Goal: Task Accomplishment & Management: Complete application form

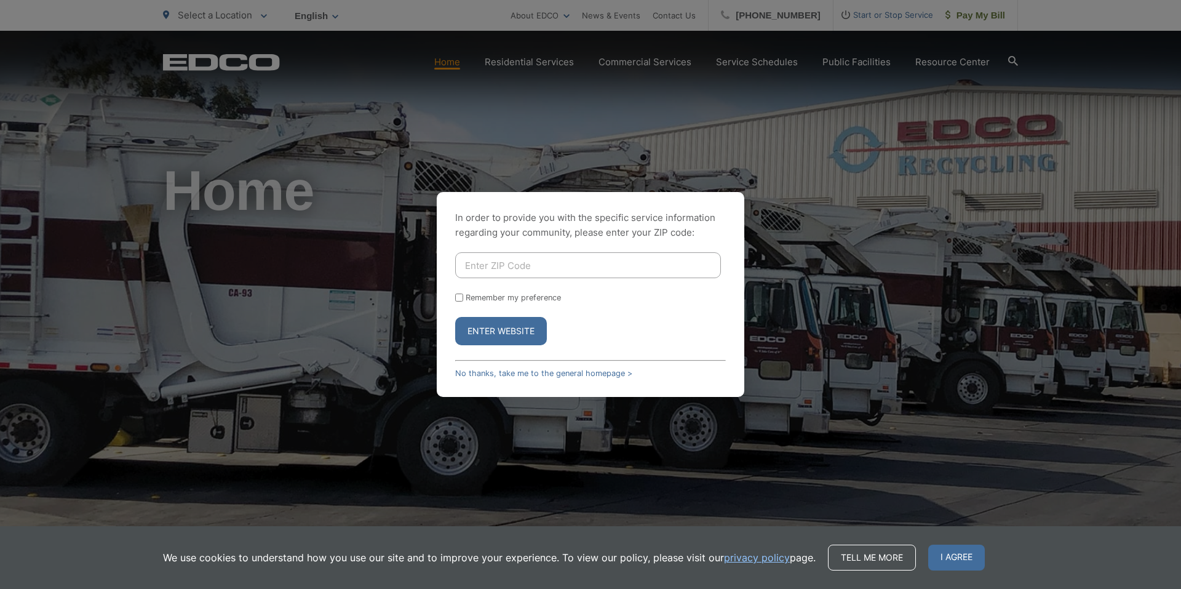
click at [547, 268] on input "Enter ZIP Code" at bounding box center [588, 265] width 266 height 26
type input "90622"
click at [535, 323] on button "Enter Website" at bounding box center [501, 331] width 92 height 28
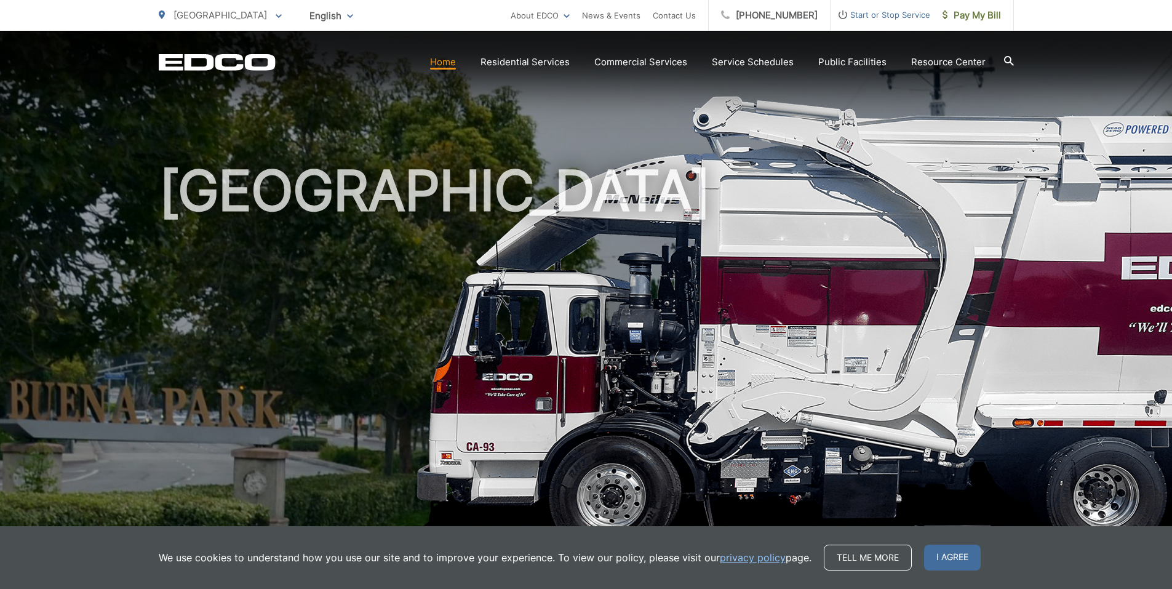
scroll to position [185, 0]
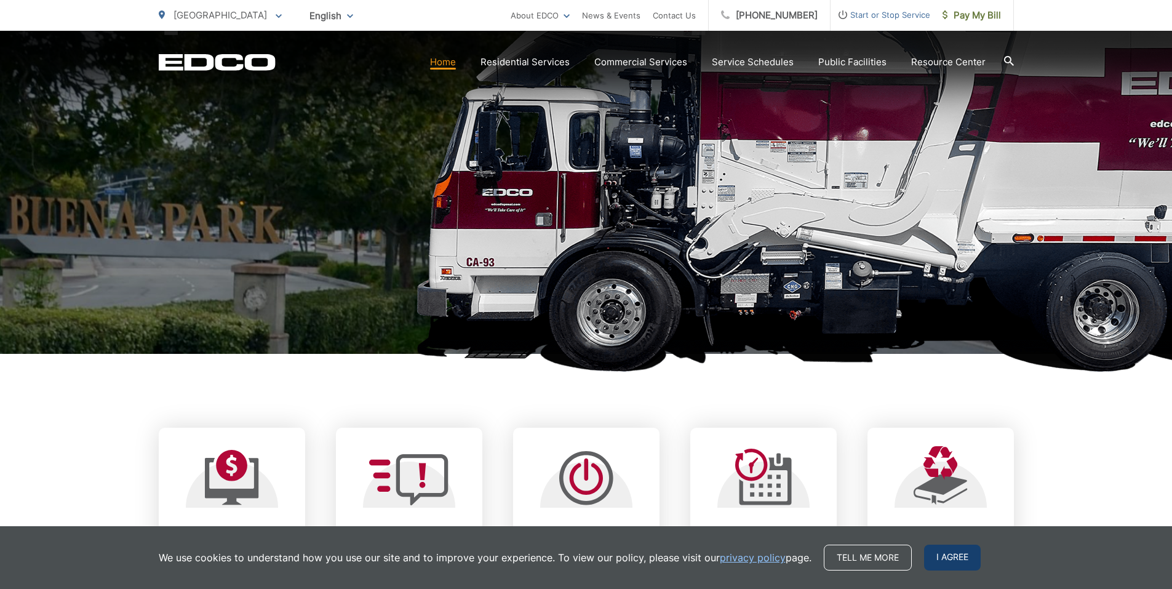
click at [958, 549] on span "I agree" at bounding box center [952, 557] width 57 height 26
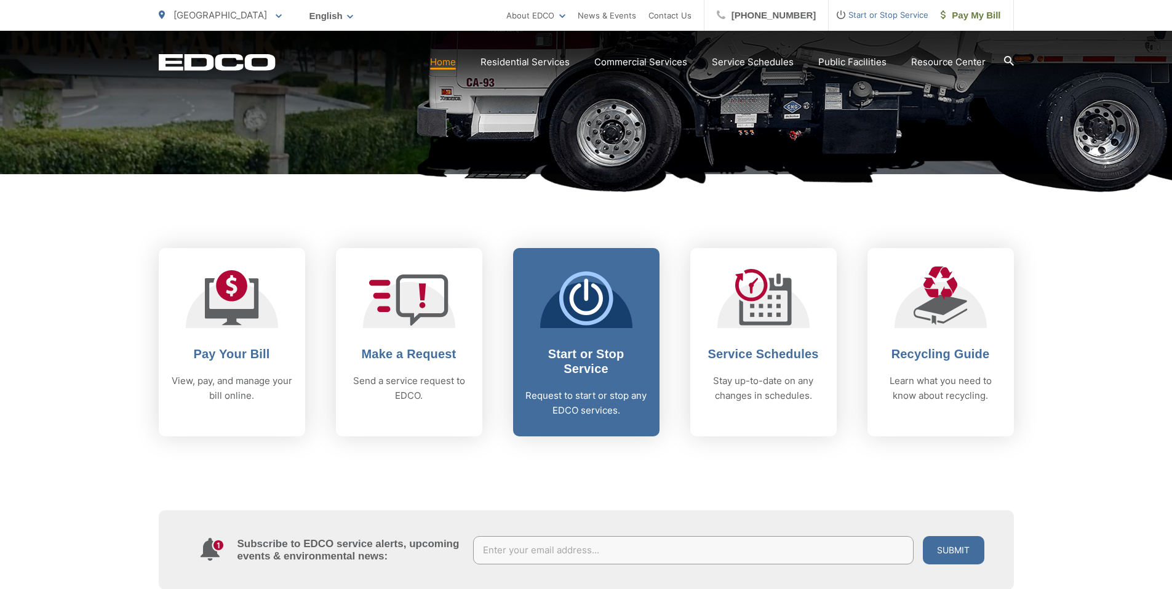
scroll to position [369, 0]
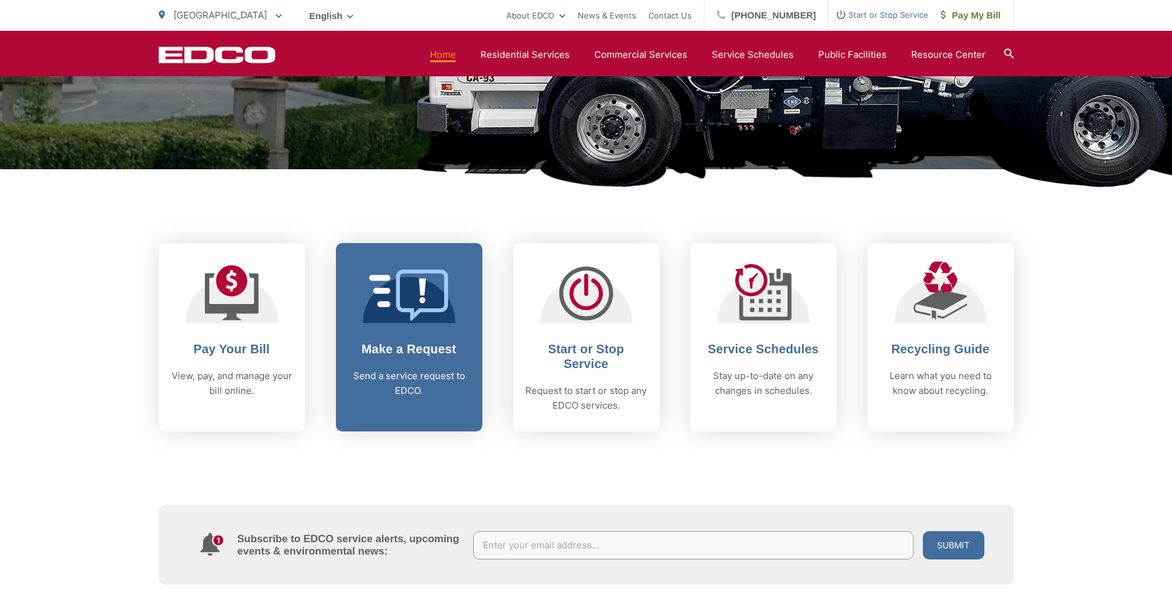
click at [400, 388] on p "Send a service request to EDCO." at bounding box center [409, 383] width 122 height 30
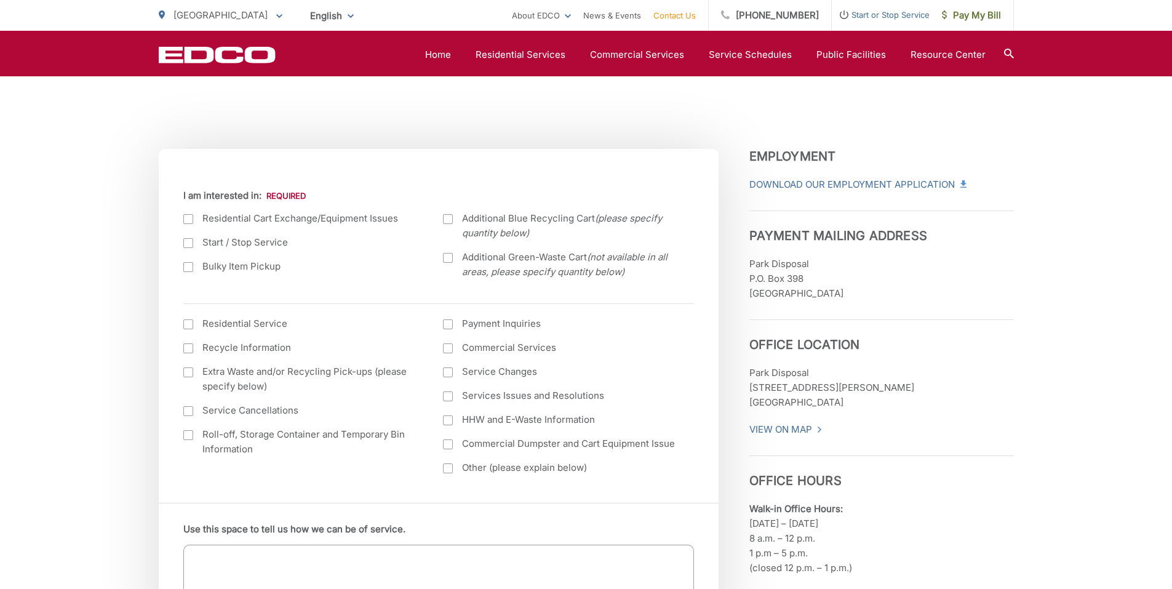
scroll to position [369, 0]
click at [443, 393] on div at bounding box center [448, 395] width 10 height 10
click at [0, 0] on input "Services Issues and Resolutions" at bounding box center [0, 0] width 0 height 0
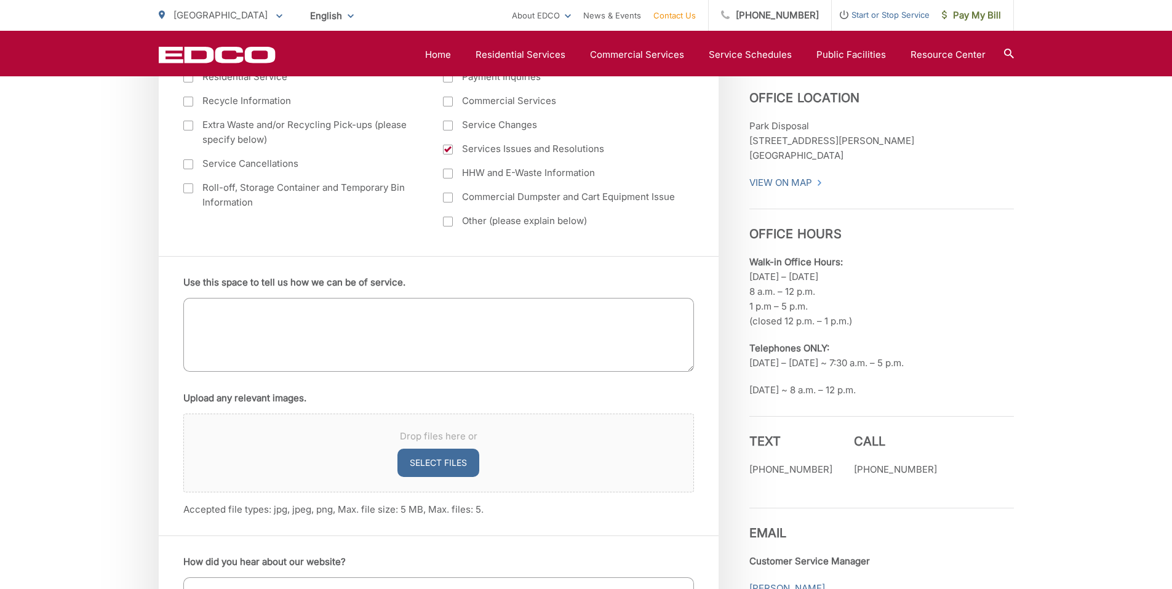
scroll to position [615, 0]
click at [298, 344] on textarea "Use this space to tell us how we can be of service." at bounding box center [438, 334] width 511 height 74
paste textarea "the trash bins have been left in front of the emergency bins [DATE], putting us…"
click at [193, 305] on textarea "the trash bins have been left in front of the emergency bins [DATE], putting us…" at bounding box center [438, 334] width 511 height 74
click at [195, 308] on textarea "the trash bins have been left in front of the emergency bins [DATE], putting us…" at bounding box center [438, 334] width 511 height 74
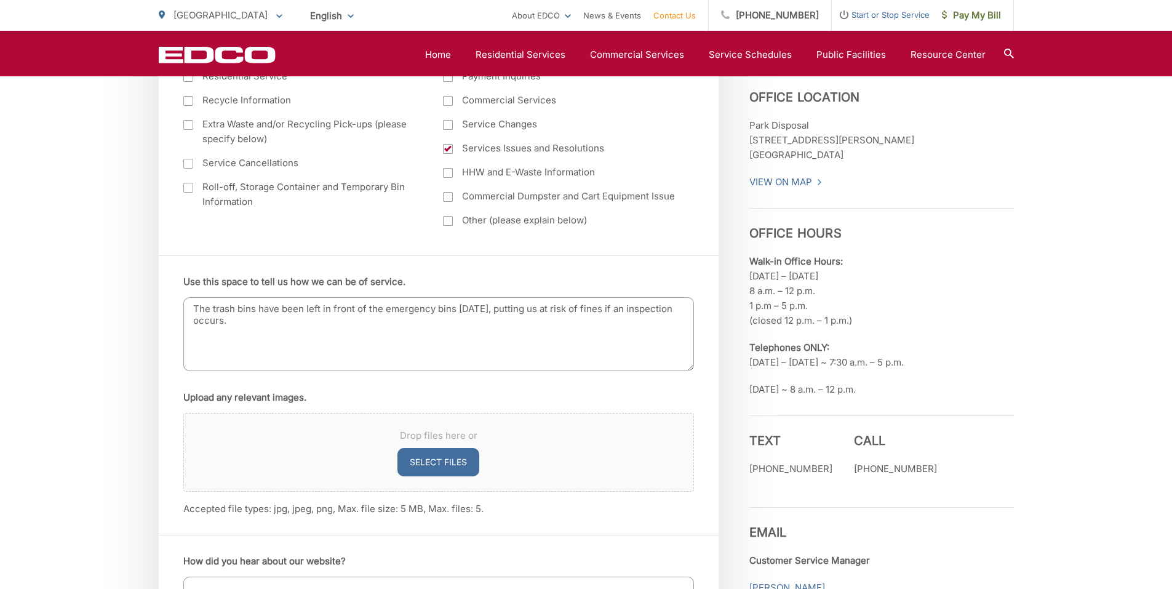
click at [487, 308] on textarea "The trash bins have been left in front of the emergency bins today, putting us …" at bounding box center [438, 334] width 511 height 74
click at [675, 314] on textarea "The trash bins have been left in front of the emergency bins putting us at risk…" at bounding box center [438, 334] width 511 height 74
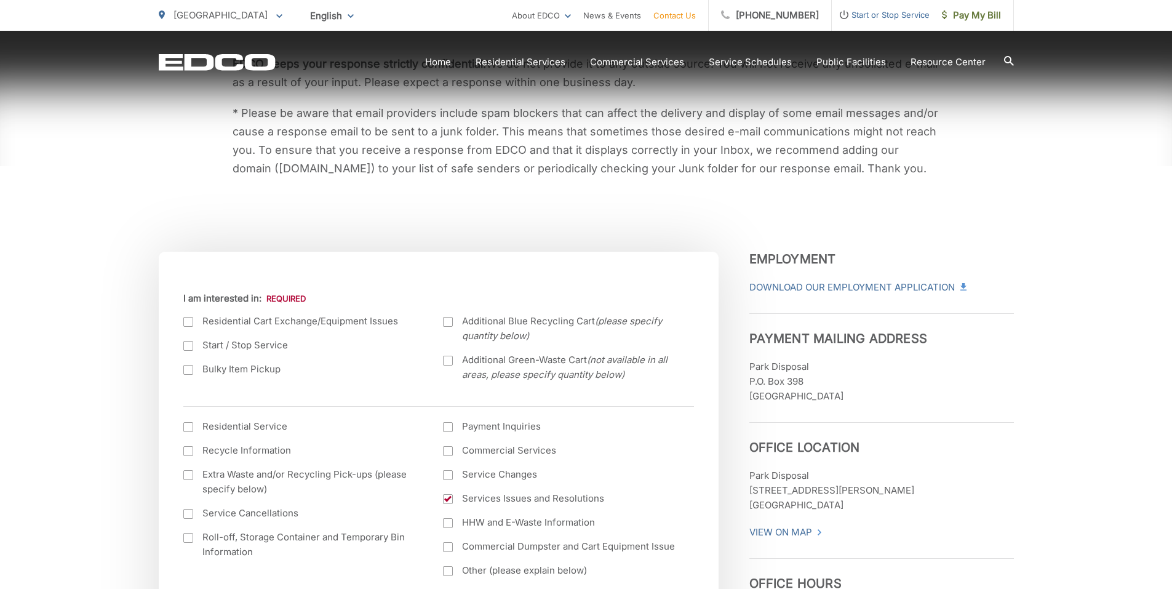
scroll to position [431, 0]
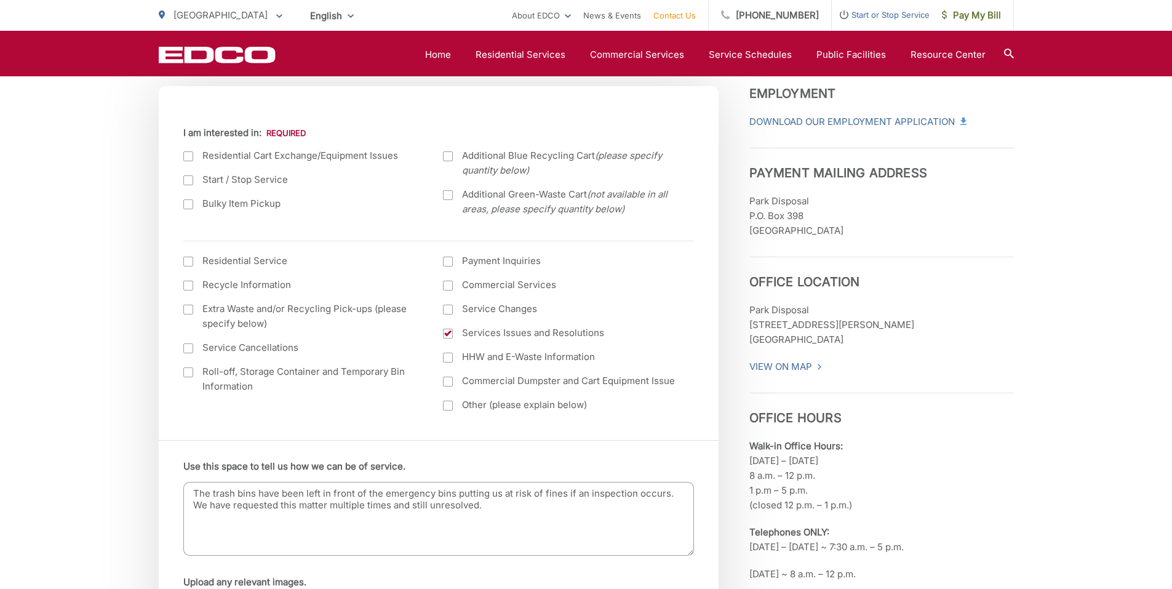
click at [191, 492] on textarea "The trash bins have been left in front of the emergency bins putting us at risk…" at bounding box center [438, 519] width 511 height 74
paste textarea "32-R1 379746"
click at [238, 490] on textarea "This is for with Account Number 32-R1 379746The trash bins have been left in fr…" at bounding box center [438, 519] width 511 height 74
paste textarea "1123 JUNIPERO HOA"
click at [482, 495] on textarea "This is for 1123 JUNIPERO HOA with Account Number 32-R1 379746The trash bins ha…" at bounding box center [438, 519] width 511 height 74
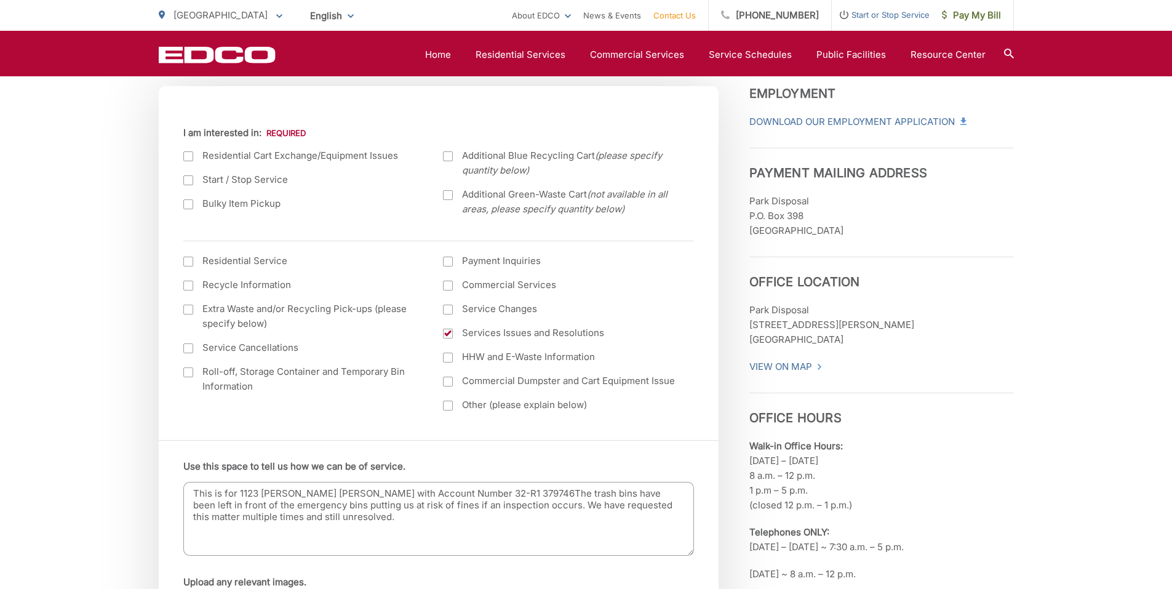
click at [491, 494] on textarea "This is for 1123 JUNIPERO HOA with Account Number 32-R1 379746The trash bins ha…" at bounding box center [438, 519] width 511 height 74
type textarea "This is for 1123 JUNIPERO HOA with Account Number 32-R1 379746. The trash bins …"
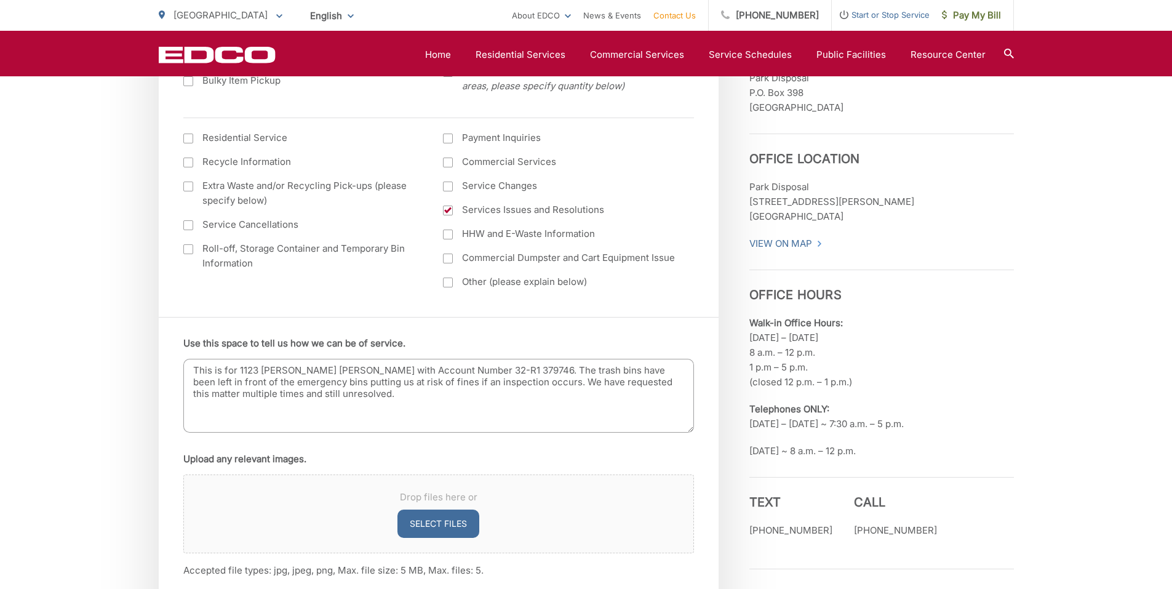
click at [460, 527] on button "Select files" at bounding box center [438, 523] width 82 height 28
type input "C:\fakepath\1123 JUNIPERO_EDCO.jpg"
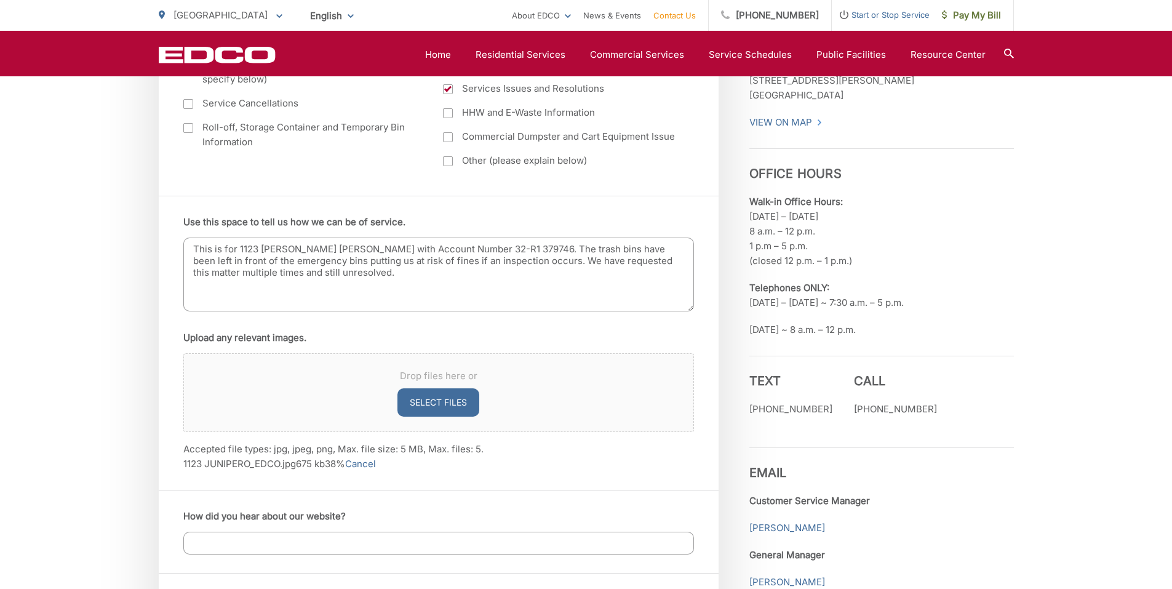
scroll to position [677, 0]
click at [341, 267] on textarea "This is for 1123 JUNIPERO HOA with Account Number 32-R1 379746. The trash bins …" at bounding box center [438, 273] width 511 height 74
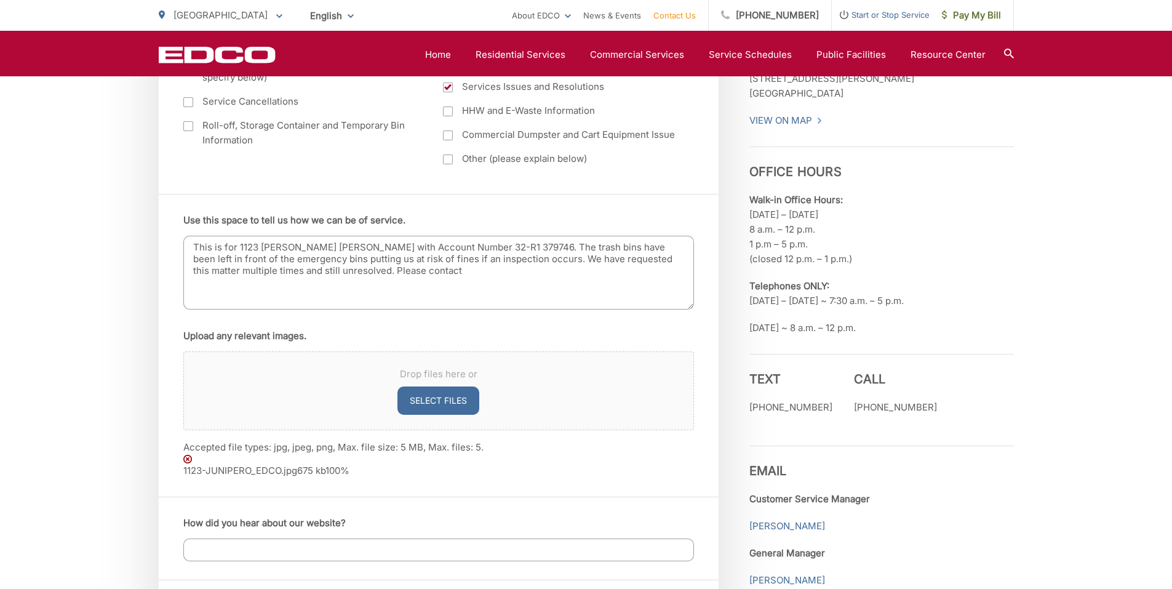
paste textarea "Kory Phillips"
paste textarea "310-321-8559"
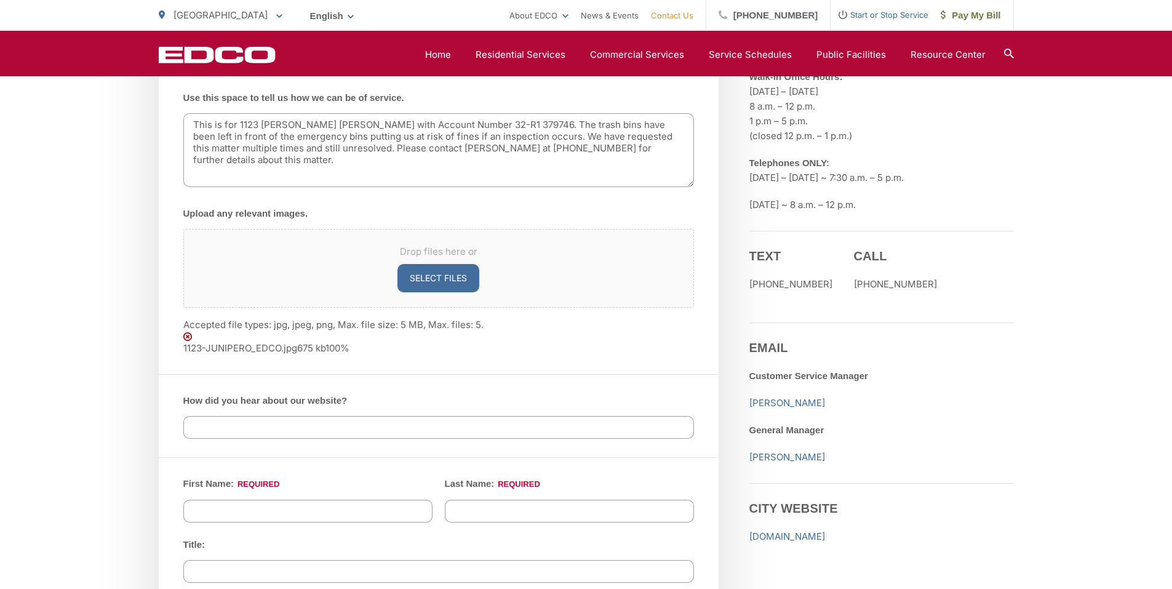
type textarea "This is for 1123 JUNIPERO HOA with Account Number 32-R1 379746. The trash bins …"
click at [524, 431] on input "How did you hear about our website?" at bounding box center [438, 427] width 511 height 23
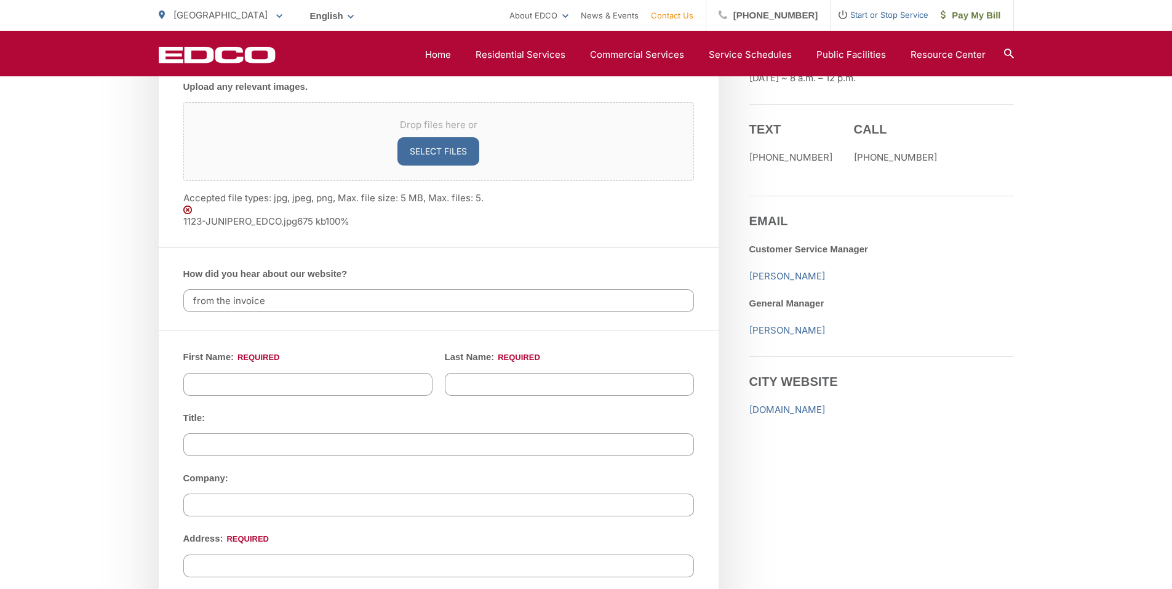
scroll to position [923, 0]
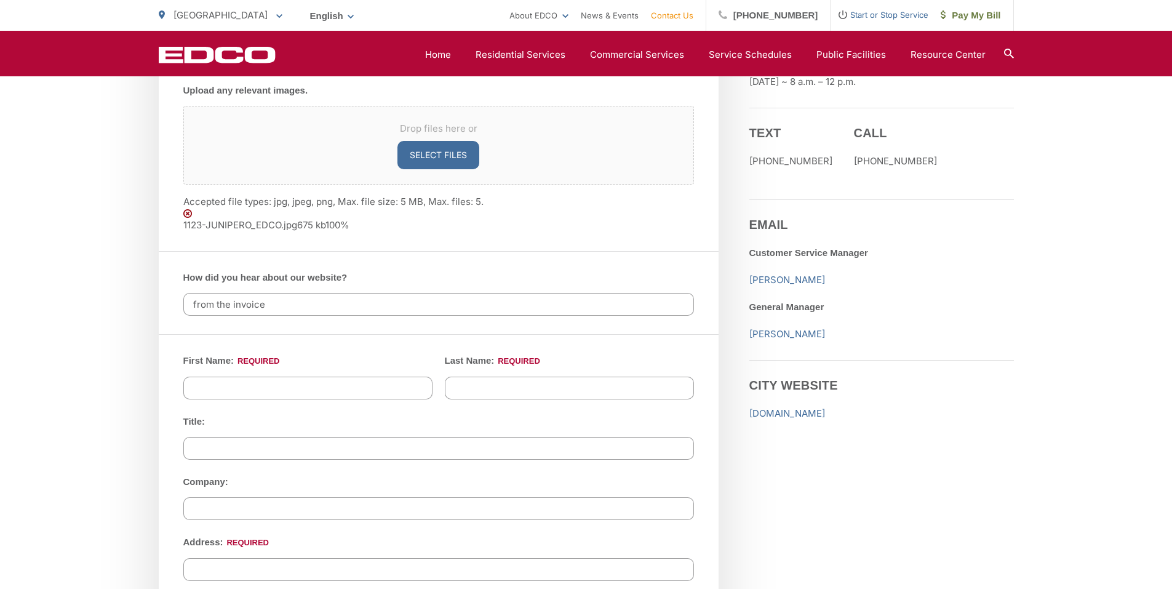
type input "from the invoice"
click at [263, 391] on input "First Name: *" at bounding box center [307, 387] width 249 height 23
type input "JULIET"
type input "REYES"
type input "AP"
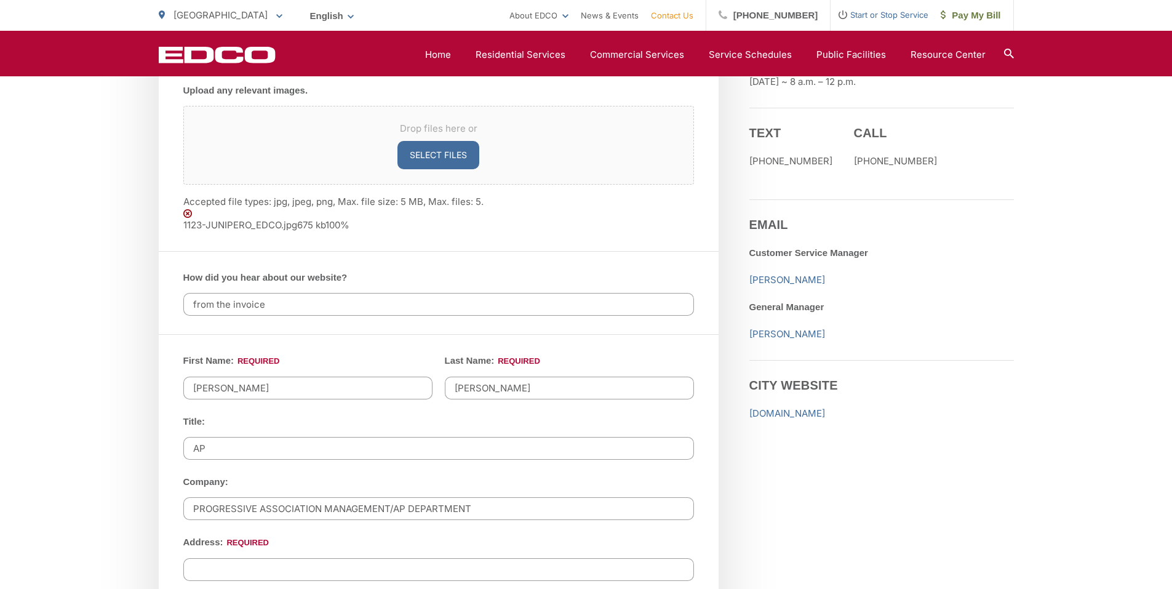
type input "PROGRESSIVE ASSOCIATION MANAGEMENT/AP DEPARTMENT"
paste input "1123 JUNIPERO AVE,ALLEY"
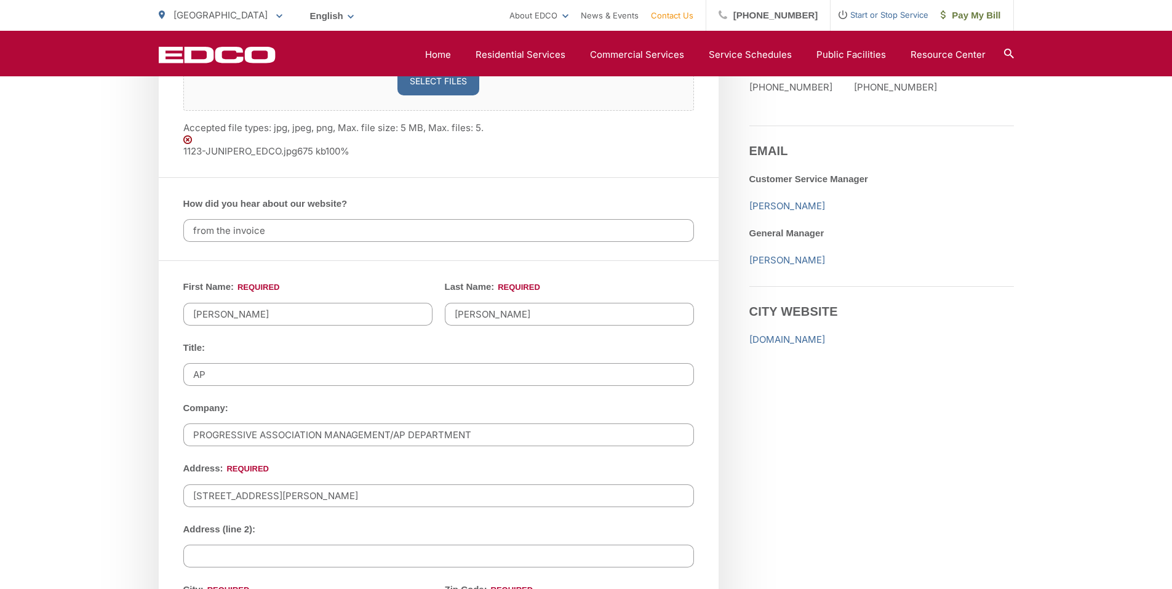
scroll to position [1107, 0]
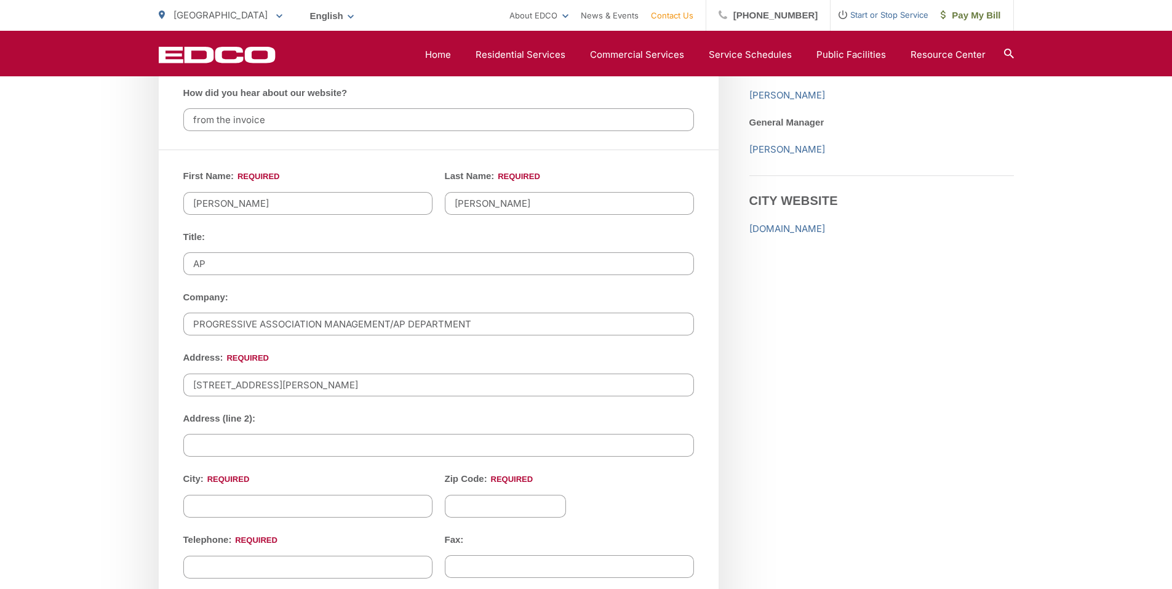
type input "1123 JUNIPERO AVE,ALLEY"
click at [240, 499] on input "City: *" at bounding box center [307, 506] width 249 height 23
paste input "LONG BEACH"
type input "LONG BEACH"
click at [506, 496] on input "Zip Code: *" at bounding box center [506, 506] width 122 height 23
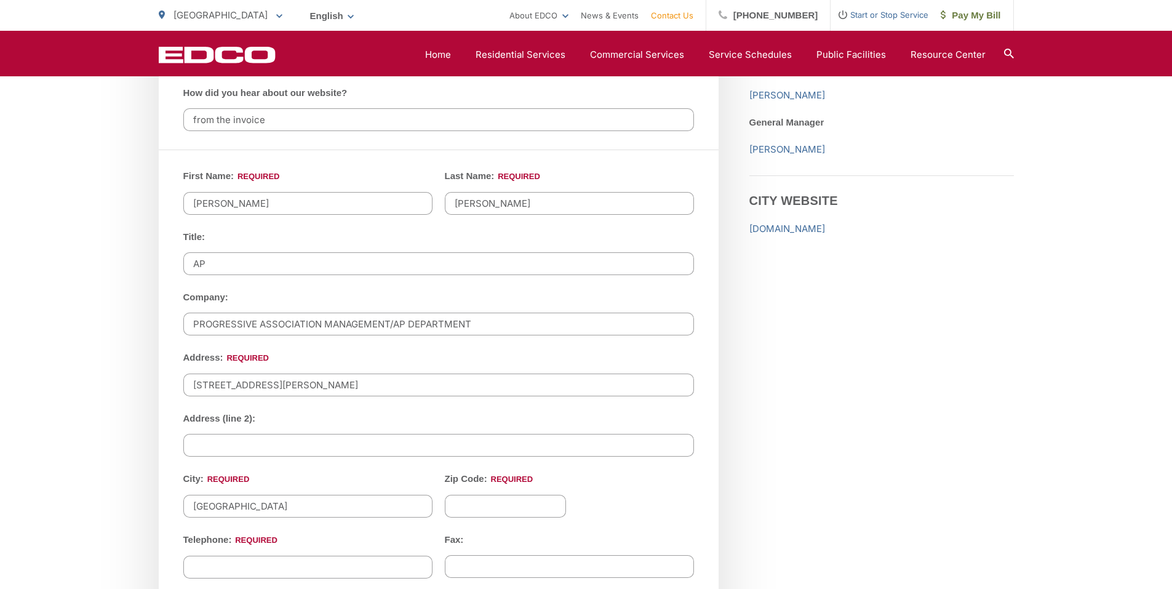
paste input "90804"
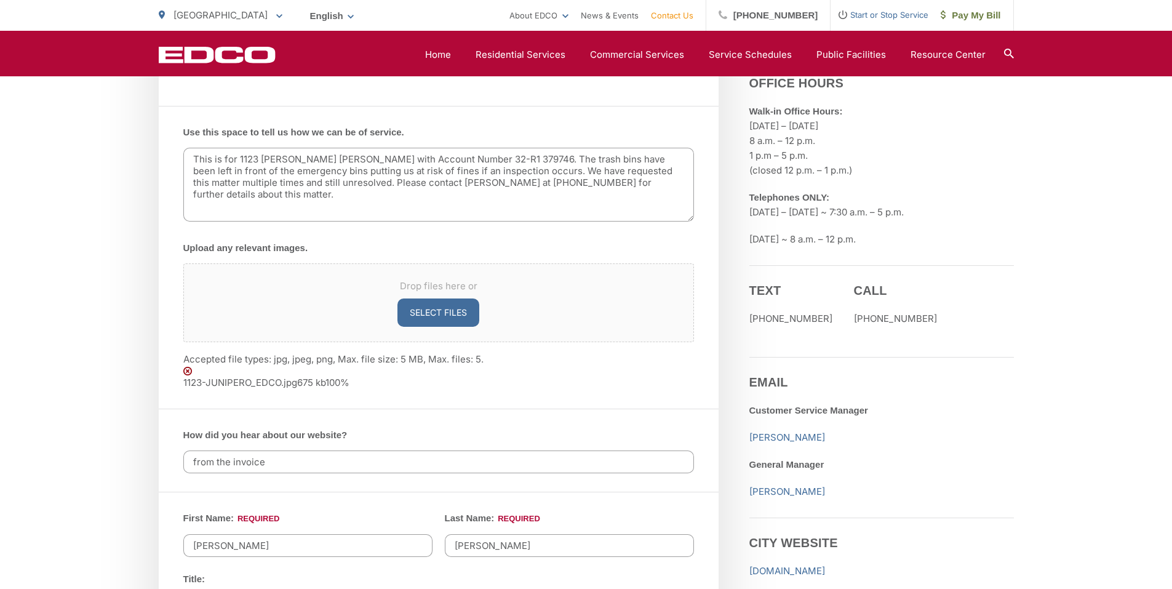
scroll to position [738, 0]
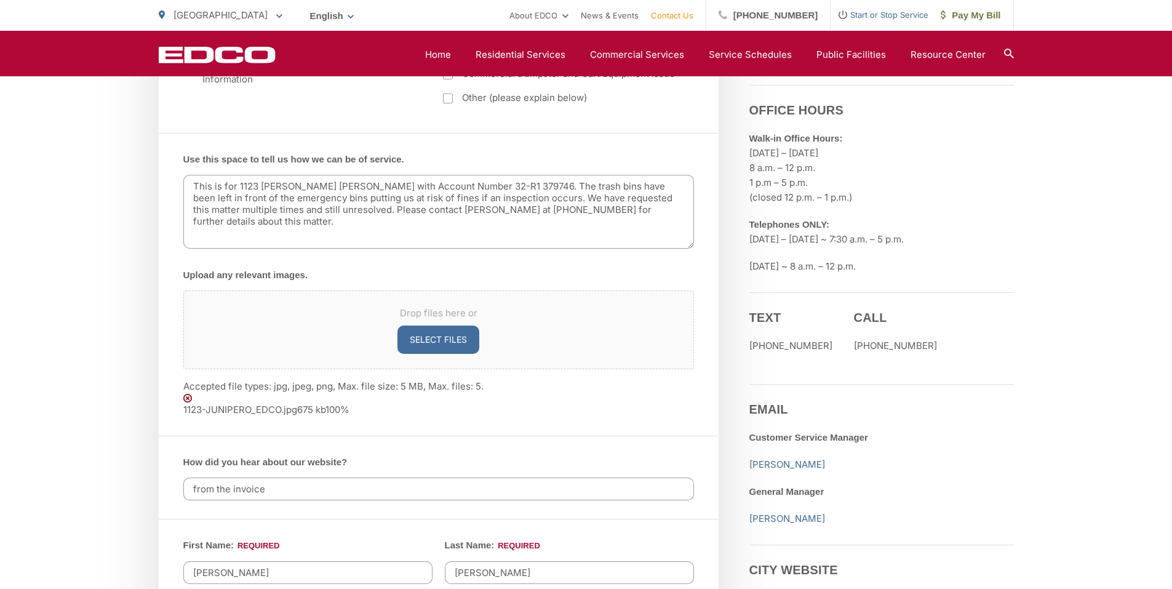
type input "90804"
drag, startPoint x: 444, startPoint y: 209, endPoint x: 503, endPoint y: 212, distance: 58.6
click at [503, 212] on textarea "This is for 1123 JUNIPERO HOA with Account Number 32-R1 379746. The trash bins …" at bounding box center [438, 212] width 511 height 74
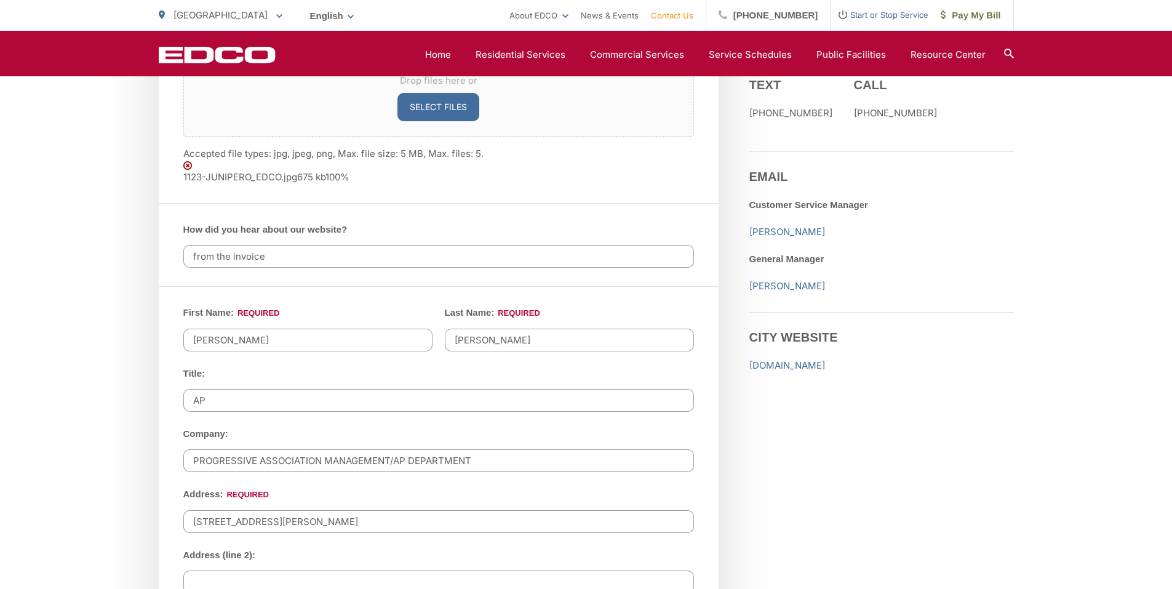
scroll to position [1107, 0]
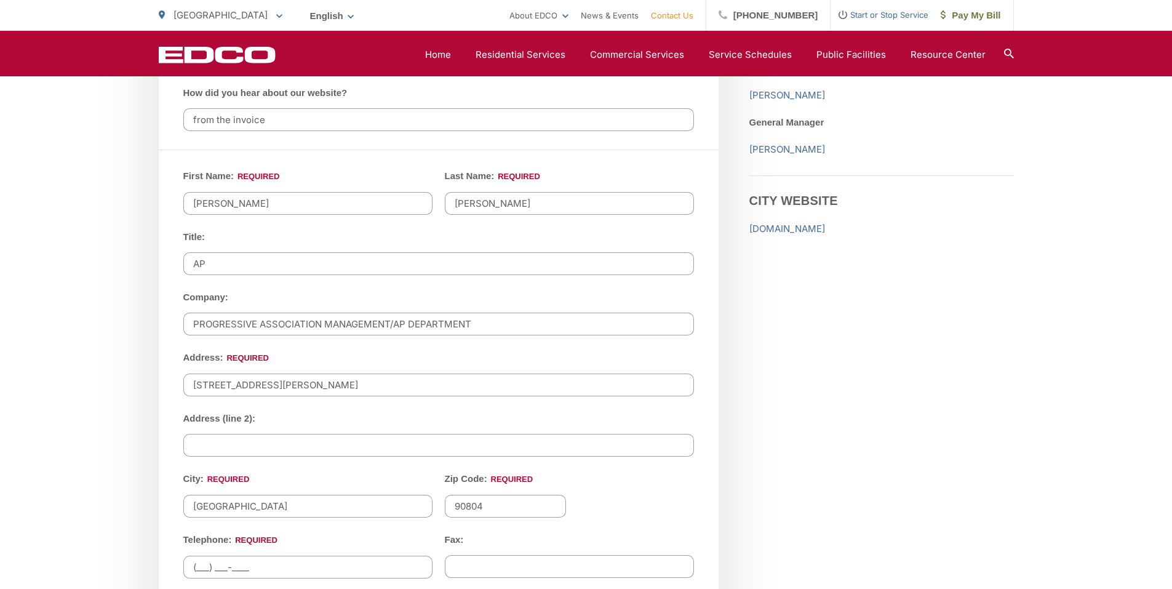
click at [277, 555] on input "(___) ___-____" at bounding box center [307, 566] width 249 height 23
paste input "310) 321-8559"
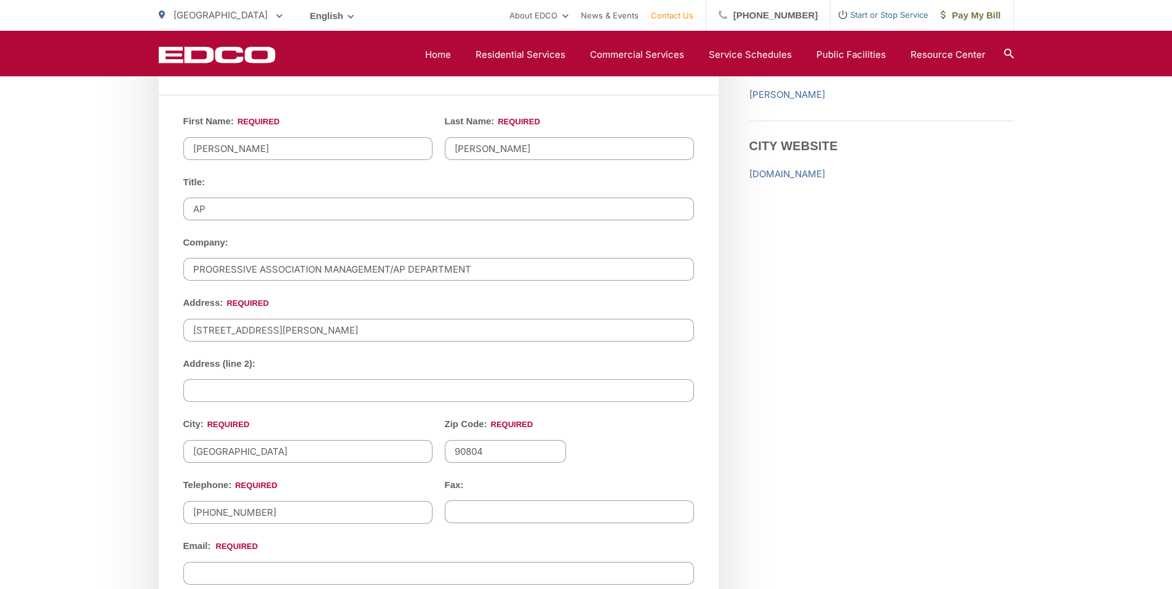
scroll to position [1292, 0]
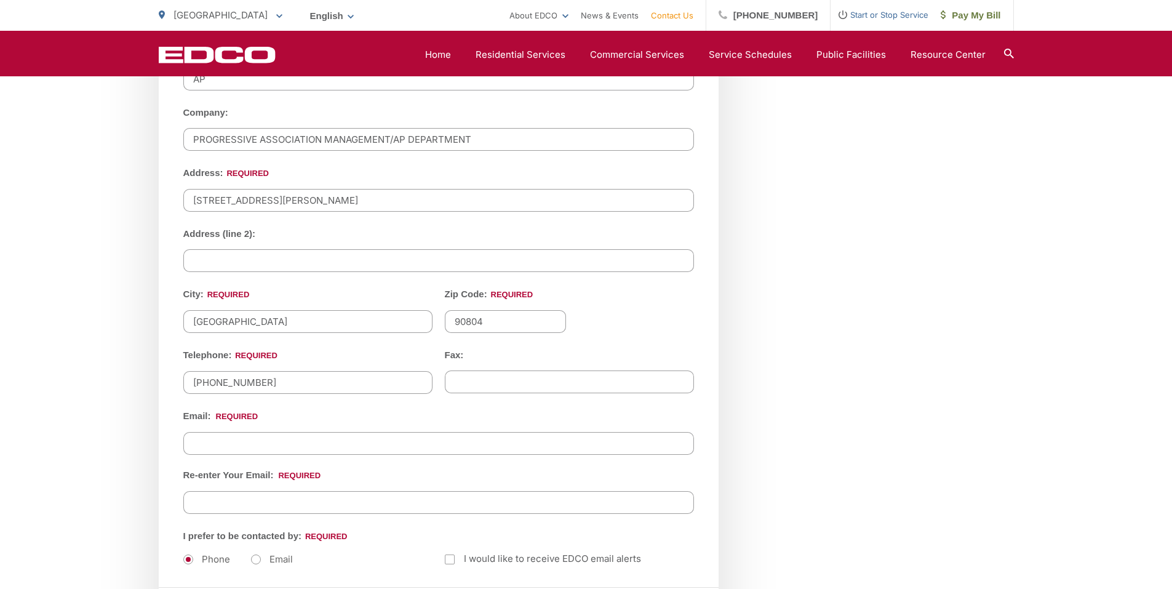
type input "(310) 321-8559"
click at [357, 440] on input "Email *" at bounding box center [438, 443] width 511 height 23
type input "juliet@progressive-pm.com"
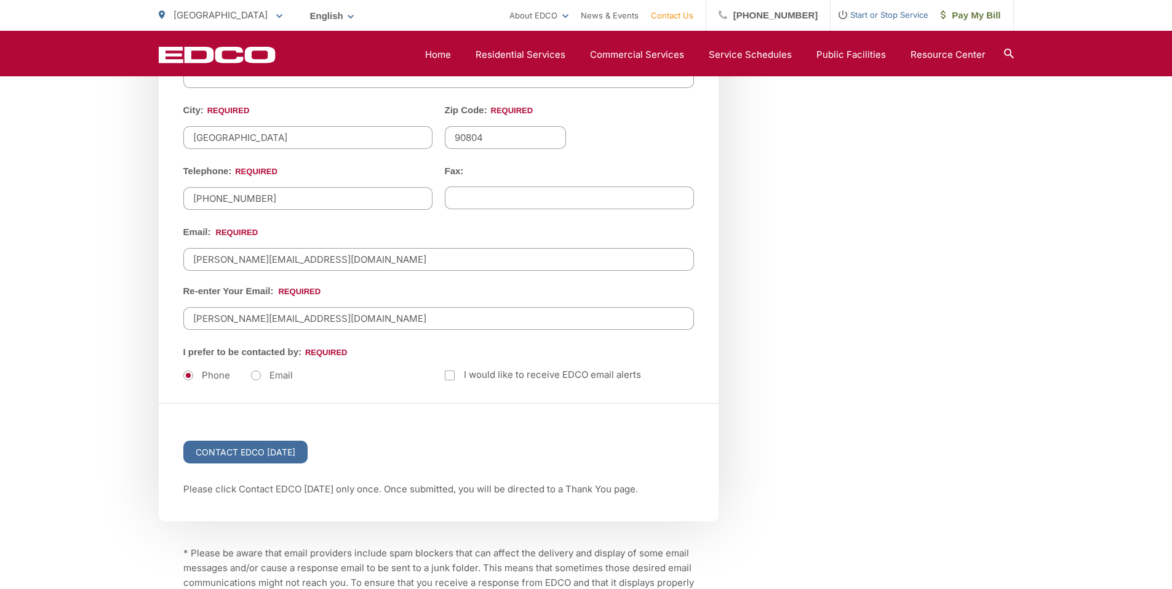
scroll to position [1476, 0]
click at [253, 376] on ul "First Name: * JULIET Last Name: * REYES Title: AP Company: PROGRESSIVE ASSOCIAT…" at bounding box center [438, 91] width 511 height 584
click at [253, 372] on label "Email" at bounding box center [272, 374] width 42 height 12
radio input "true"
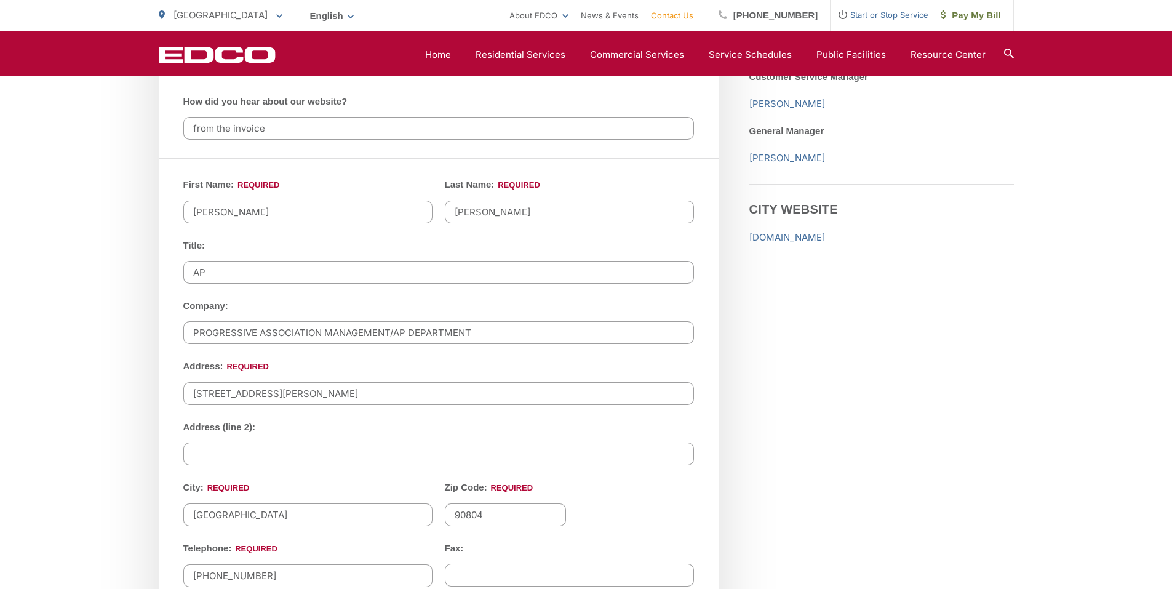
scroll to position [853, 0]
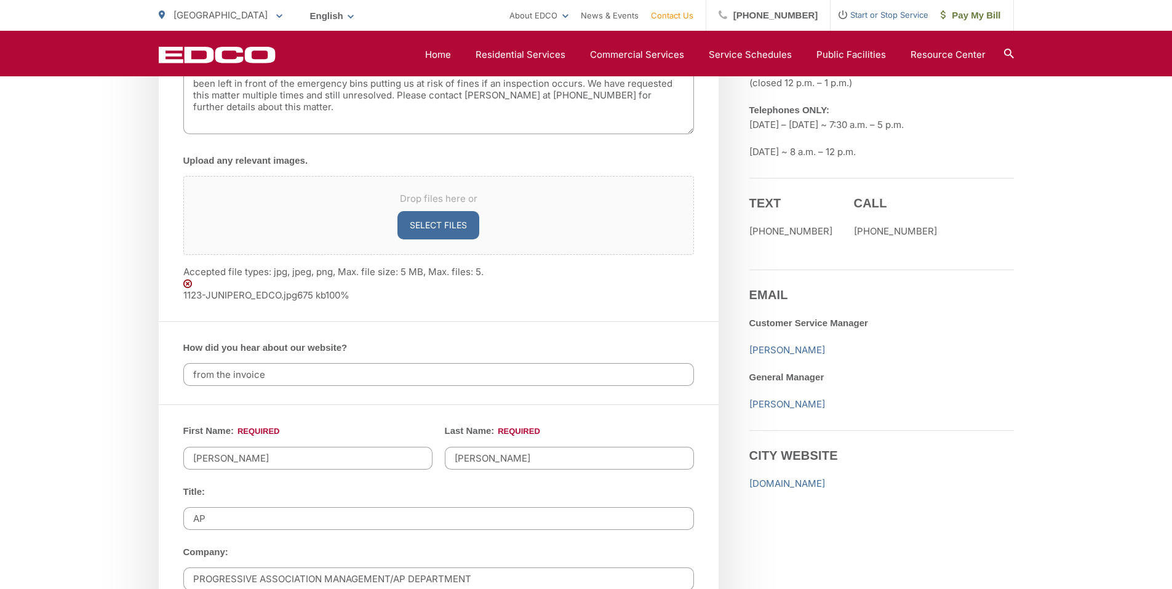
drag, startPoint x: 810, startPoint y: 404, endPoint x: 837, endPoint y: 526, distance: 125.4
click at [837, 526] on div "Employment Download Our Employment Application Payment Mailing Address Park Dis…" at bounding box center [881, 453] width 265 height 1578
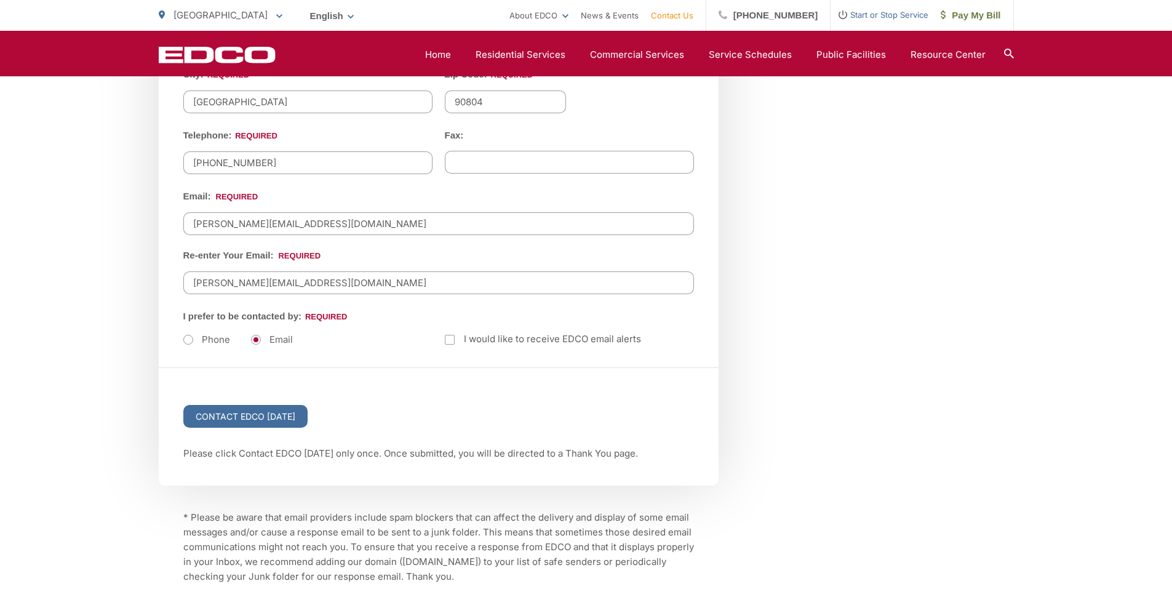
scroll to position [1529, 0]
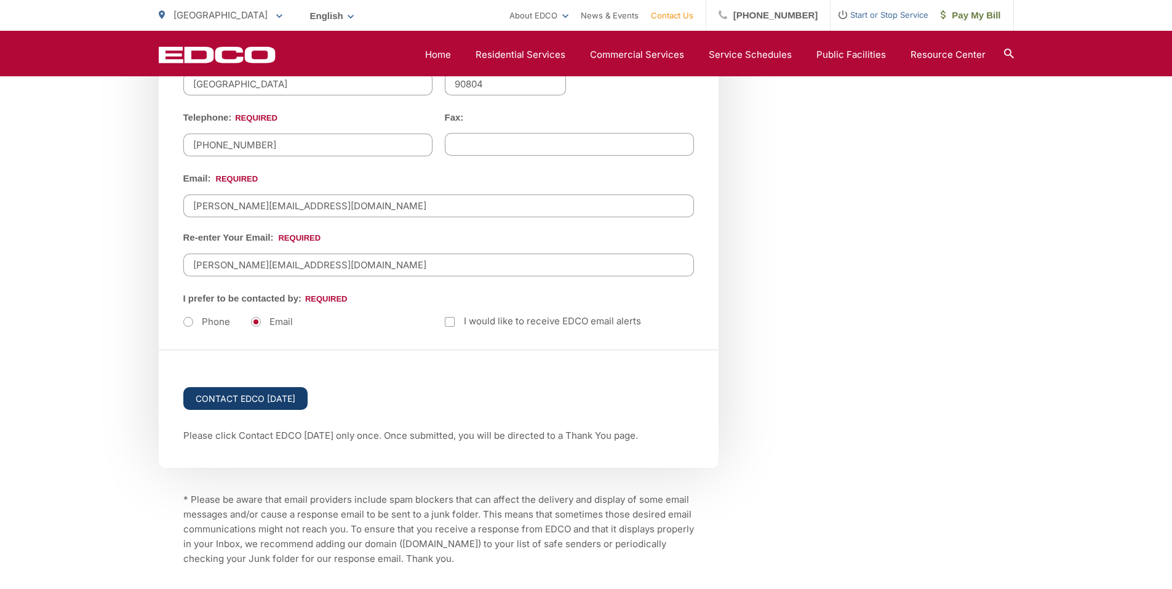
click at [279, 388] on input "Contact EDCO Today" at bounding box center [245, 398] width 124 height 23
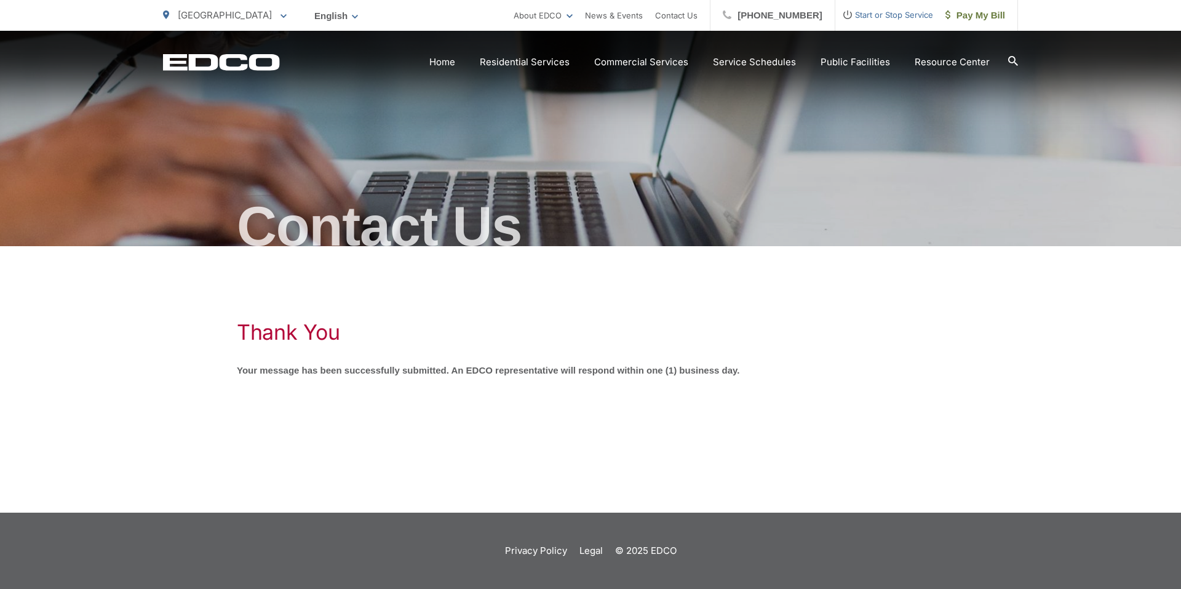
click at [677, 373] on strong "Your message has been successfully submitted. An EDCO representative will respo…" at bounding box center [488, 370] width 503 height 10
click at [455, 65] on link "Home" at bounding box center [442, 62] width 26 height 15
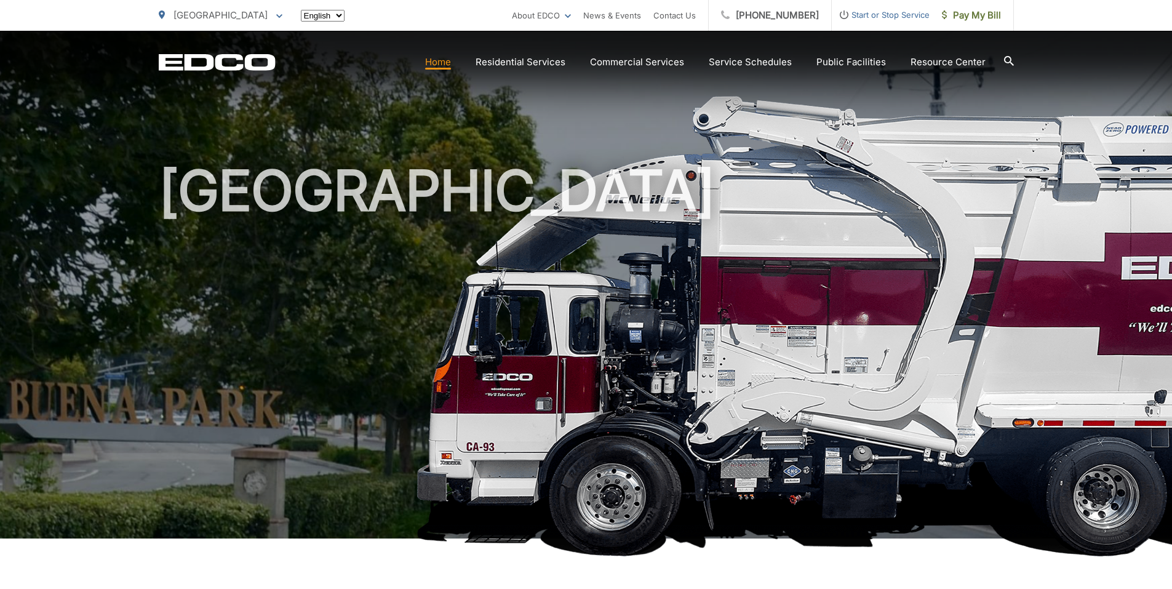
scroll to position [431, 0]
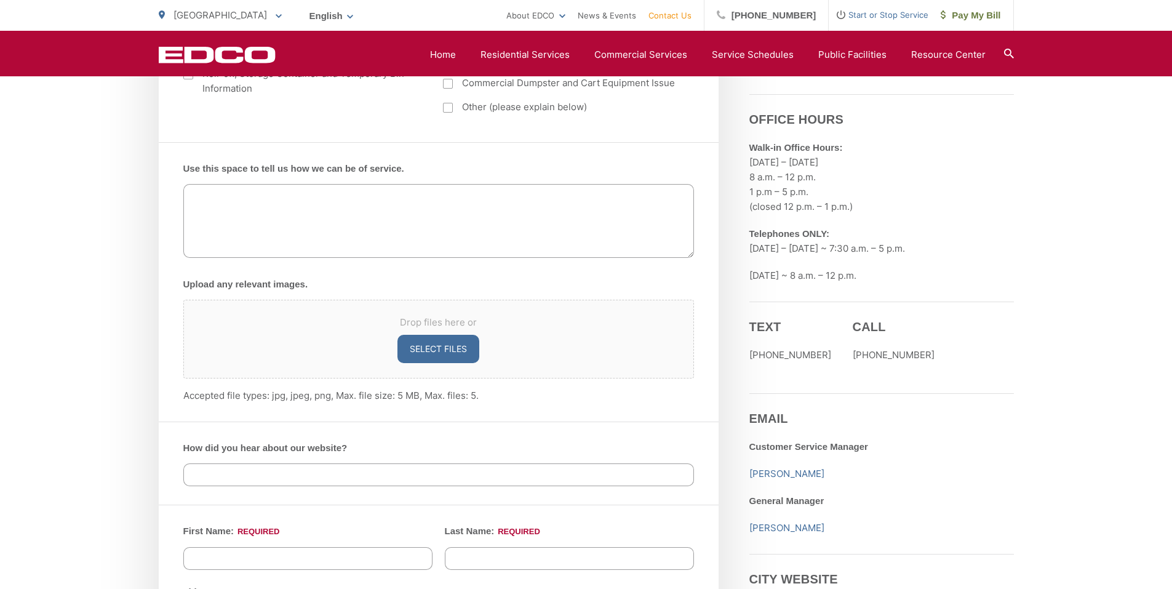
scroll to position [738, 0]
